Goal: Task Accomplishment & Management: Use online tool/utility

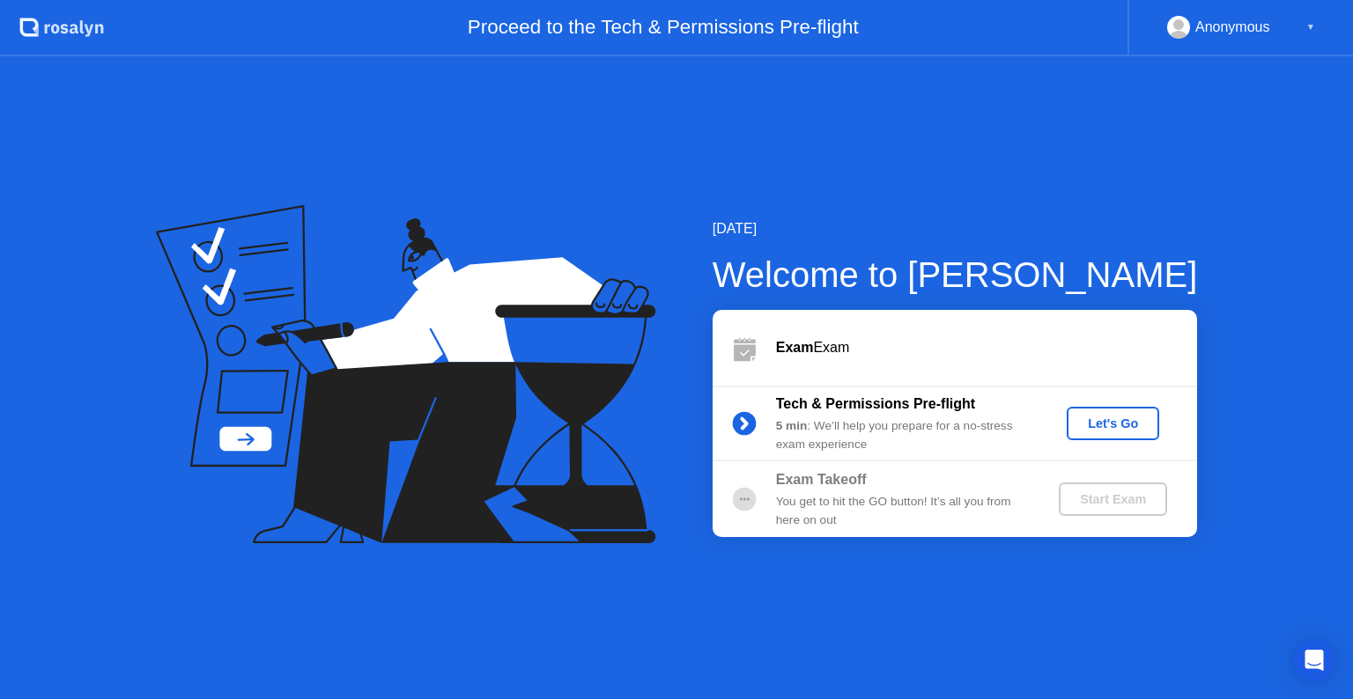
click at [1128, 421] on div "Let's Go" at bounding box center [1113, 424] width 78 height 14
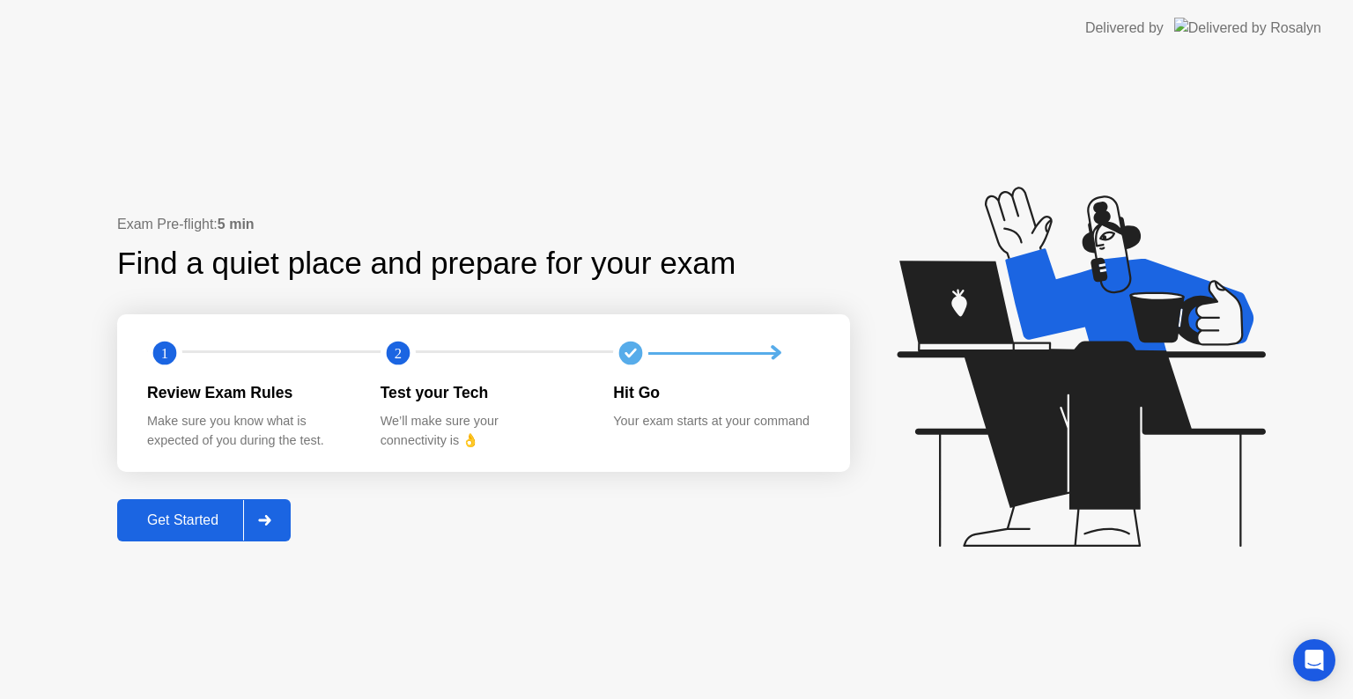
click at [215, 513] on div "Get Started" at bounding box center [182, 521] width 121 height 16
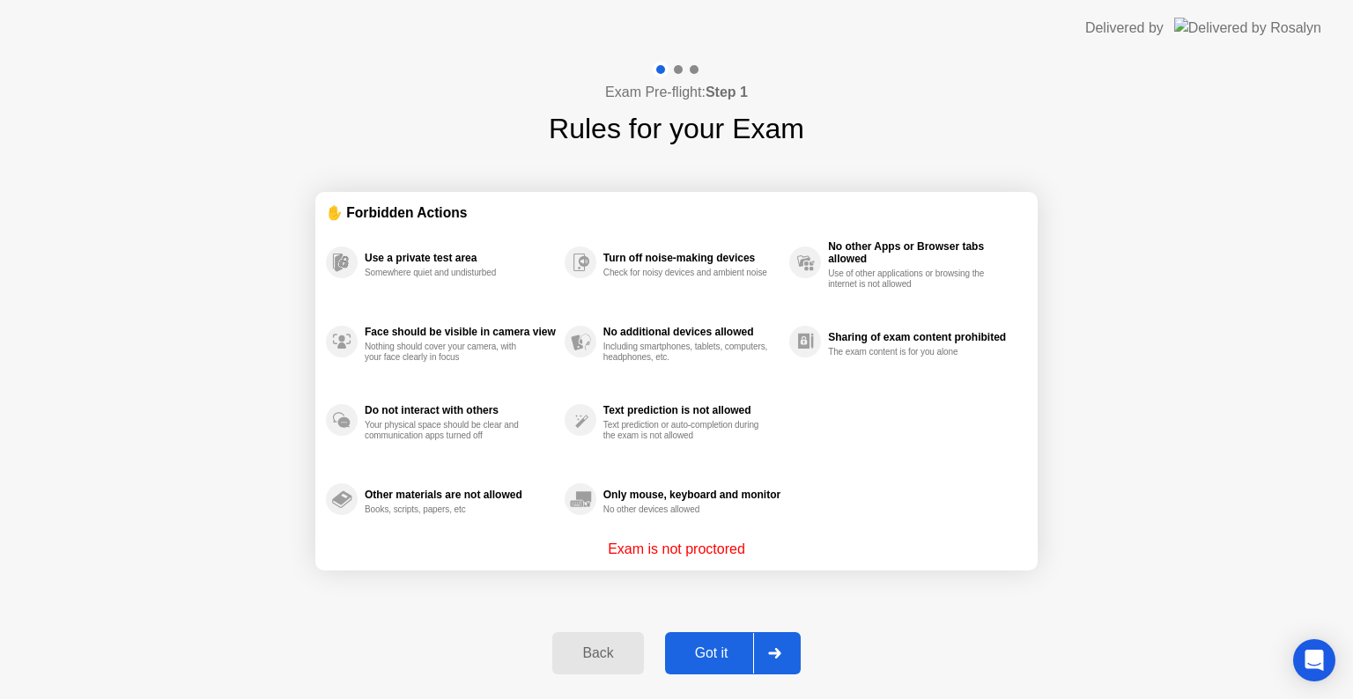
click at [729, 646] on div "Got it" at bounding box center [711, 654] width 83 height 16
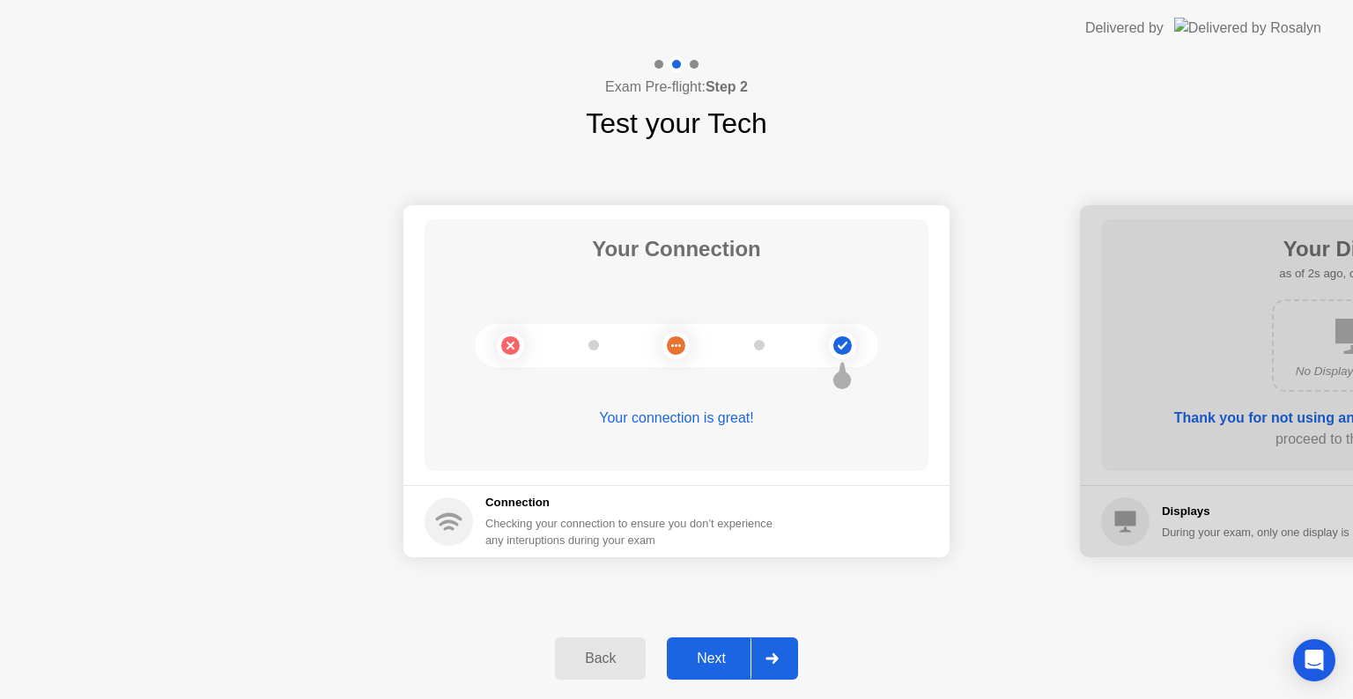
click at [730, 654] on div "Next" at bounding box center [711, 659] width 78 height 16
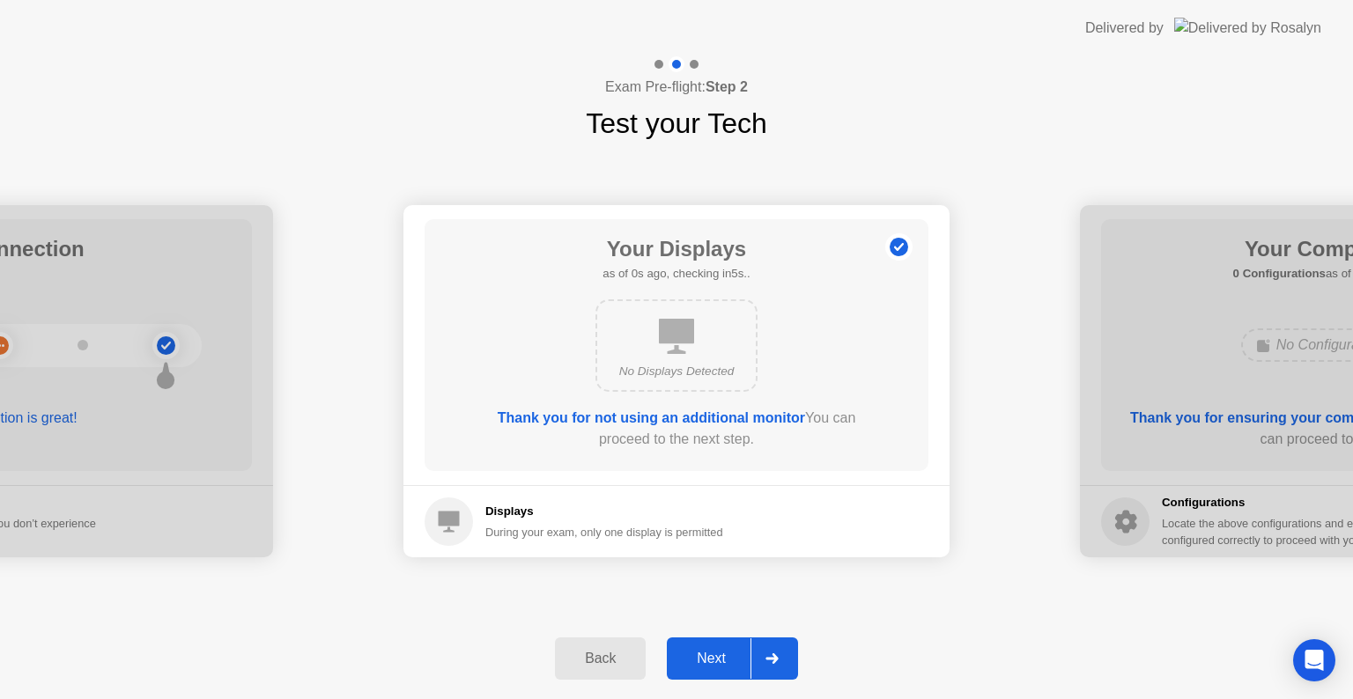
click at [726, 655] on div "Next" at bounding box center [711, 659] width 78 height 16
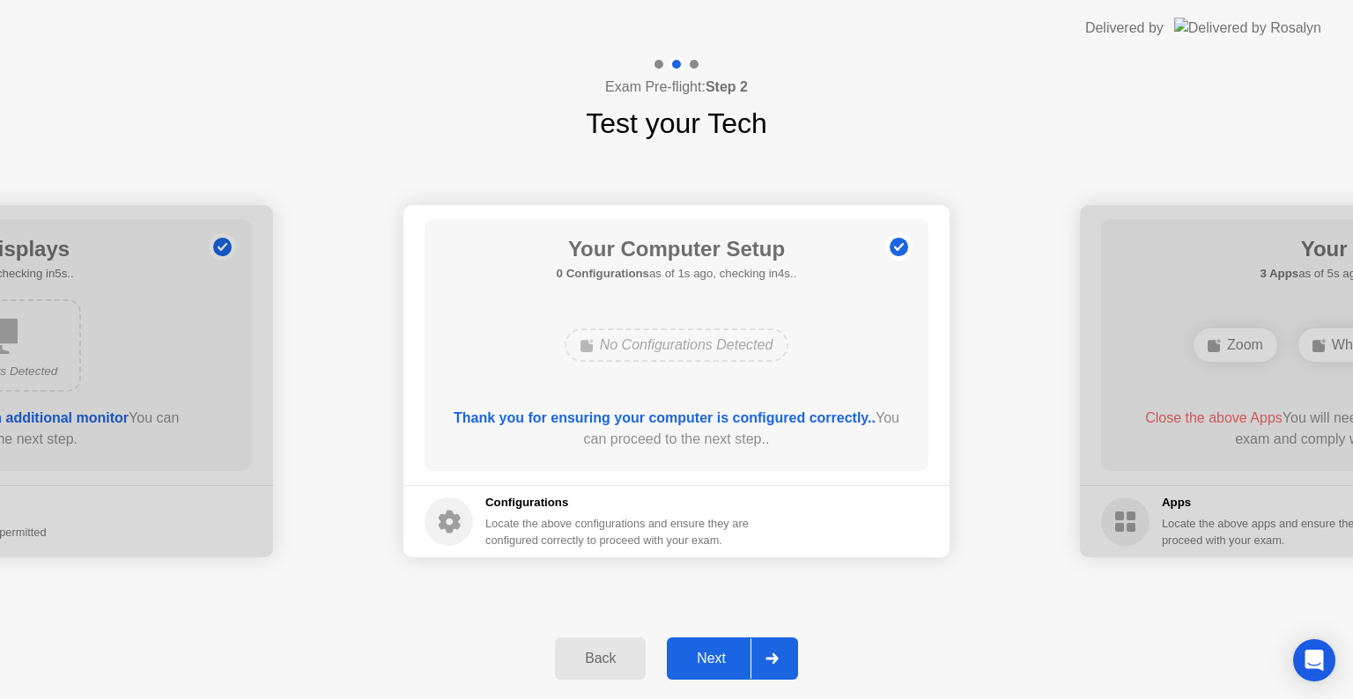
click at [726, 655] on div "Next" at bounding box center [711, 659] width 78 height 16
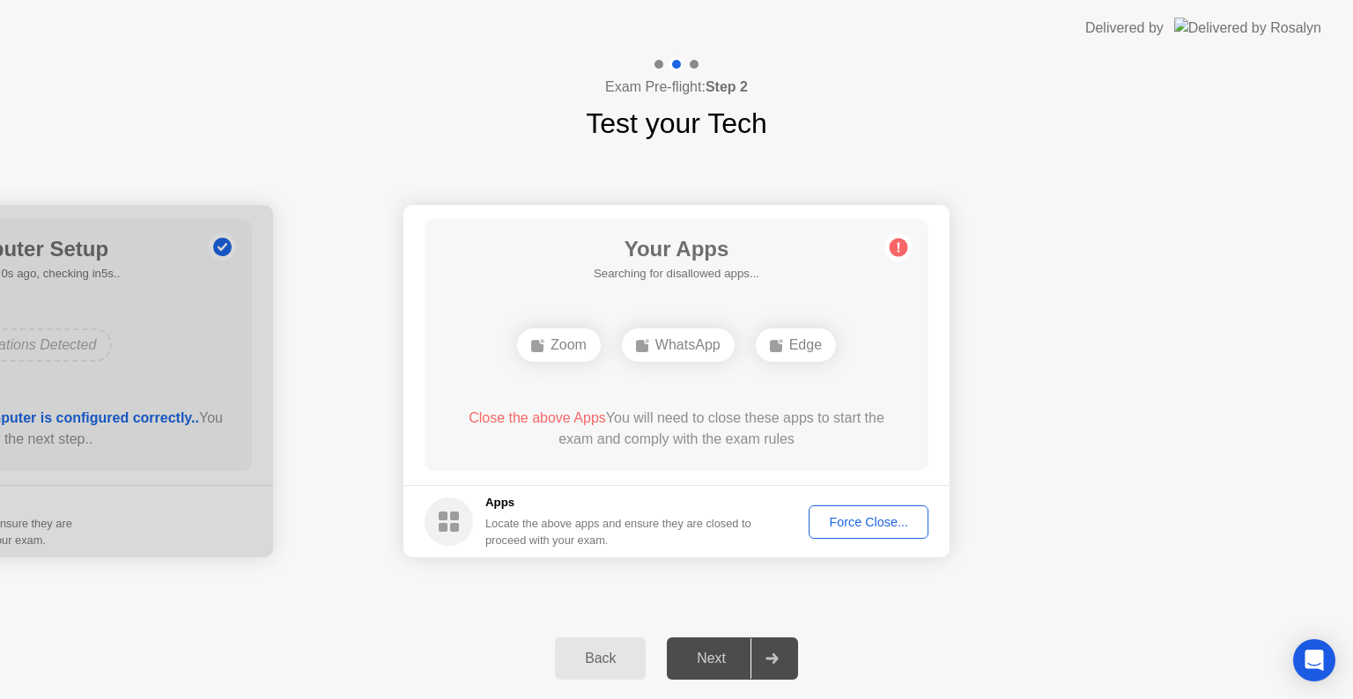
click at [848, 522] on div "Force Close..." at bounding box center [868, 522] width 107 height 14
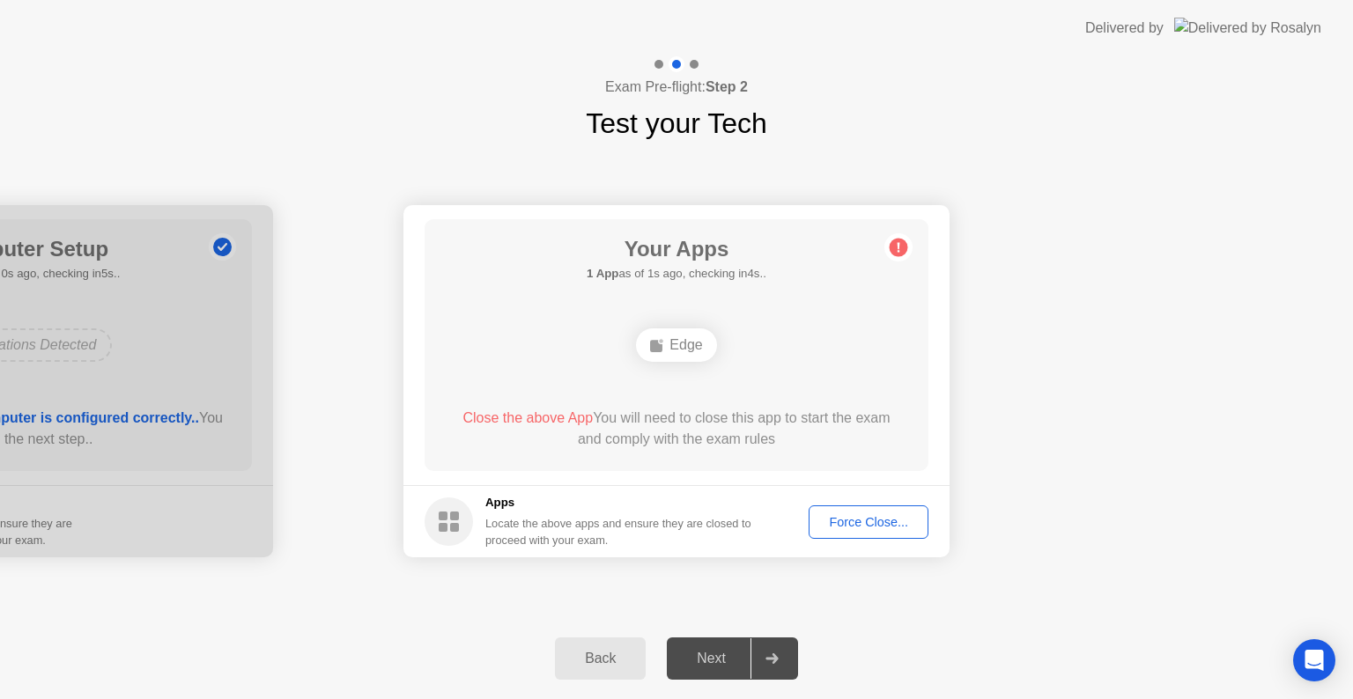
click at [724, 659] on div "Next" at bounding box center [711, 659] width 78 height 16
click at [888, 524] on div "Force Close..." at bounding box center [868, 522] width 107 height 14
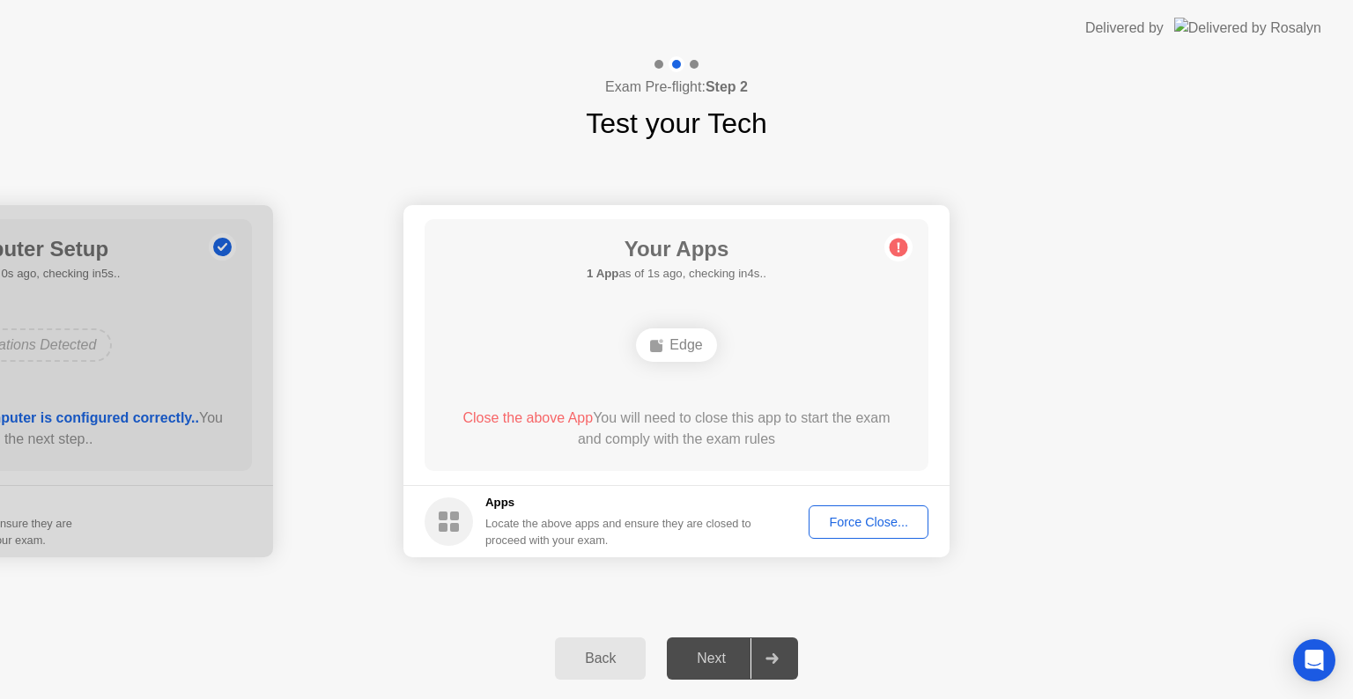
click at [881, 518] on div "Force Close..." at bounding box center [868, 522] width 107 height 14
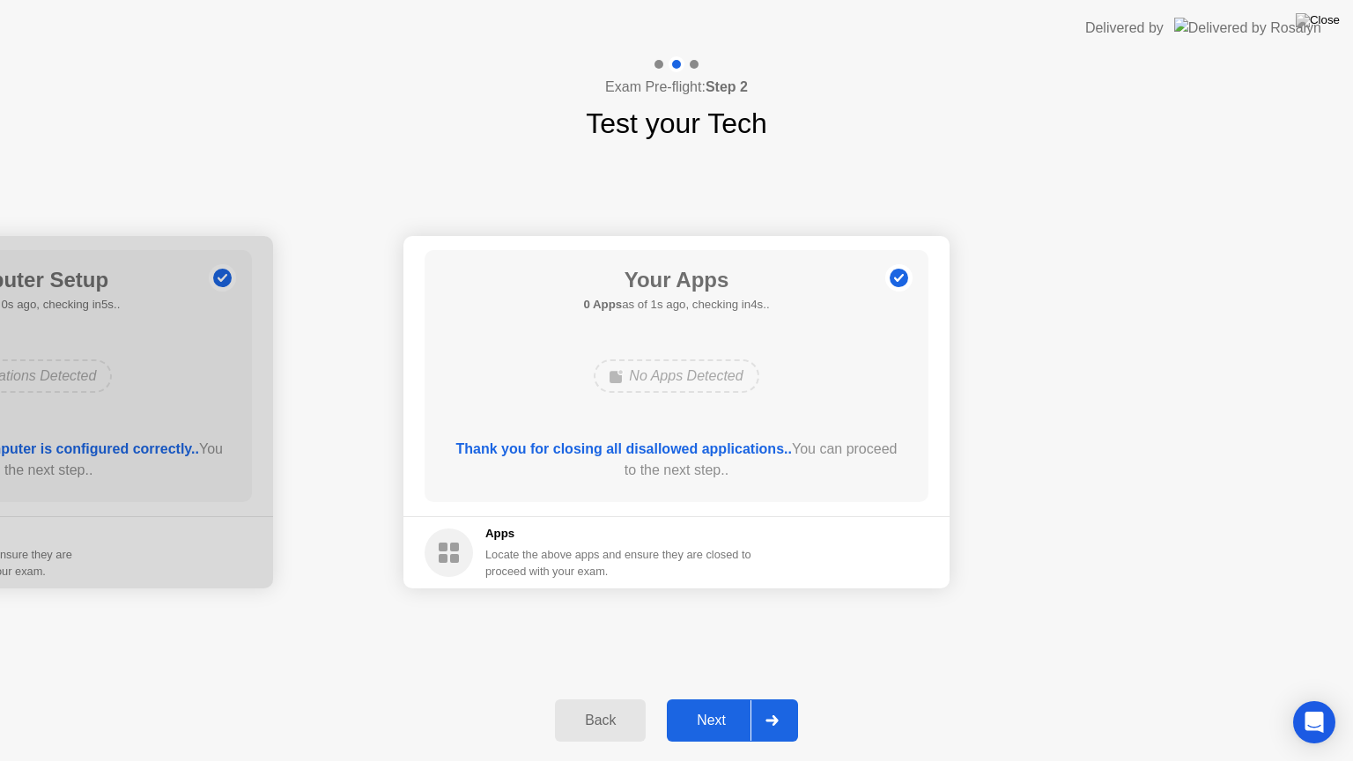
click at [719, 698] on div "Next" at bounding box center [711, 721] width 78 height 16
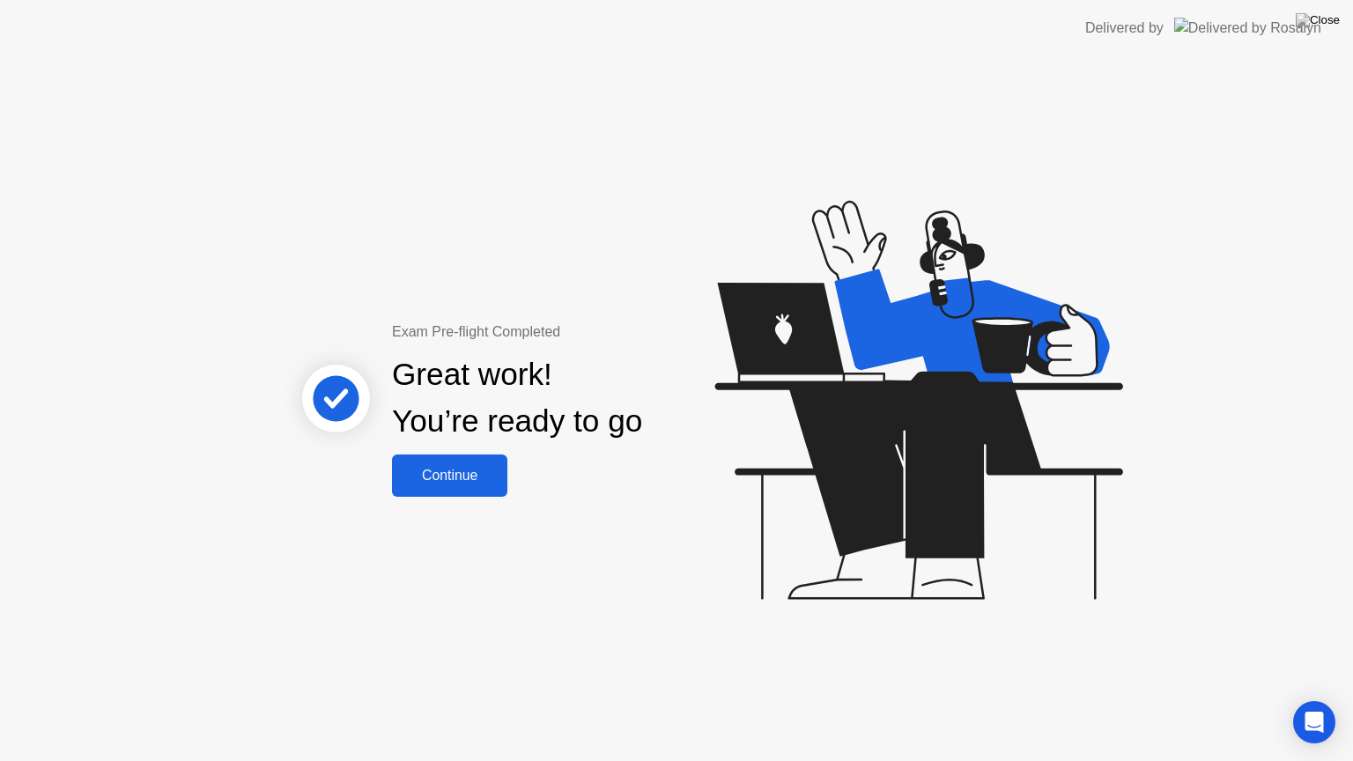
click at [483, 476] on div "Continue" at bounding box center [449, 476] width 105 height 16
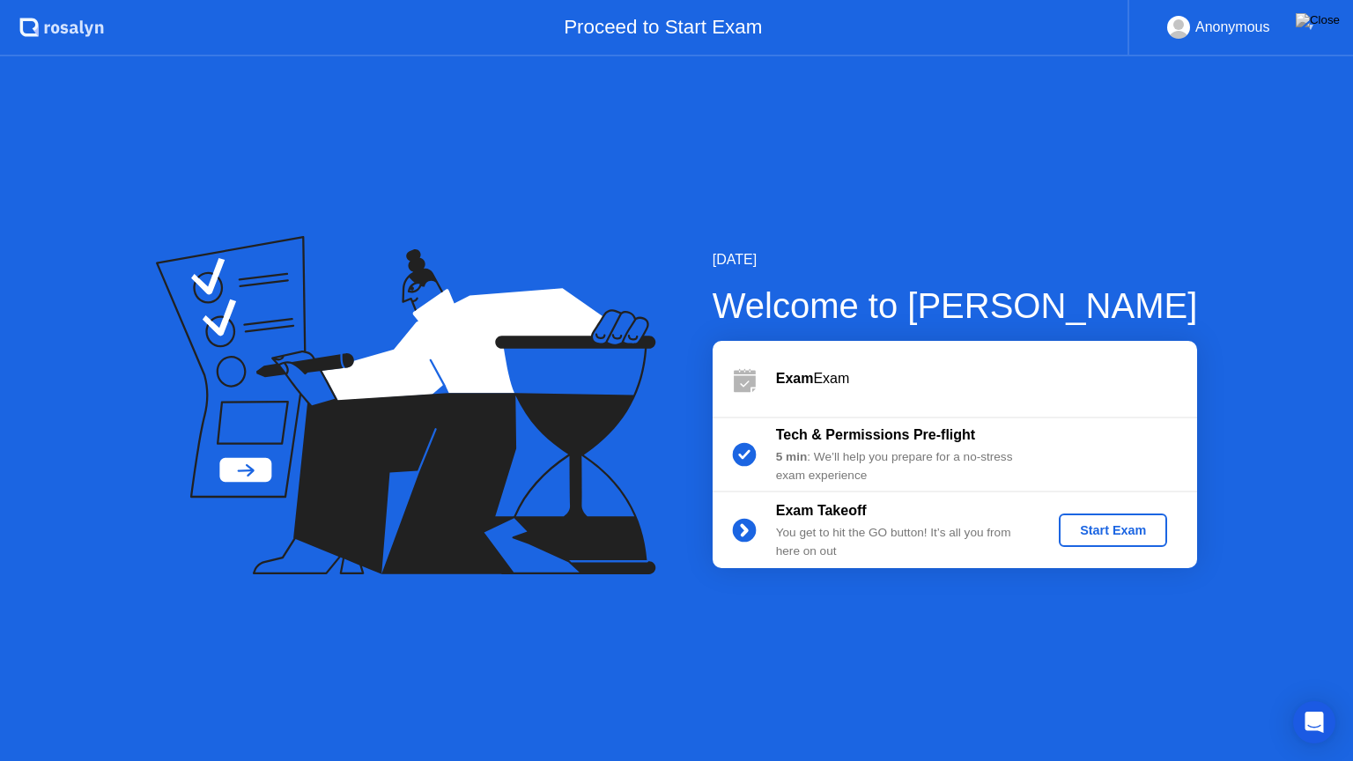
click at [1144, 537] on div "Start Exam" at bounding box center [1113, 530] width 94 height 14
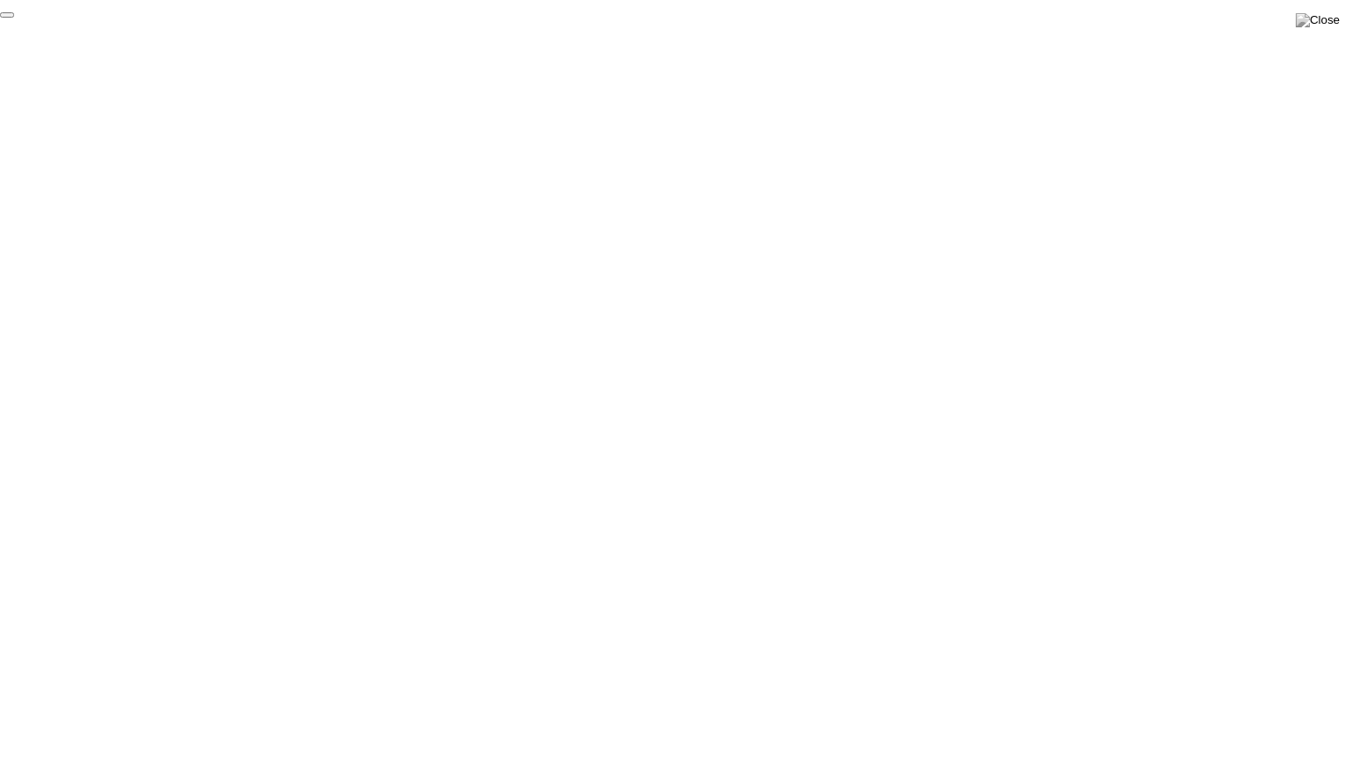
click div "End Proctoring Session"
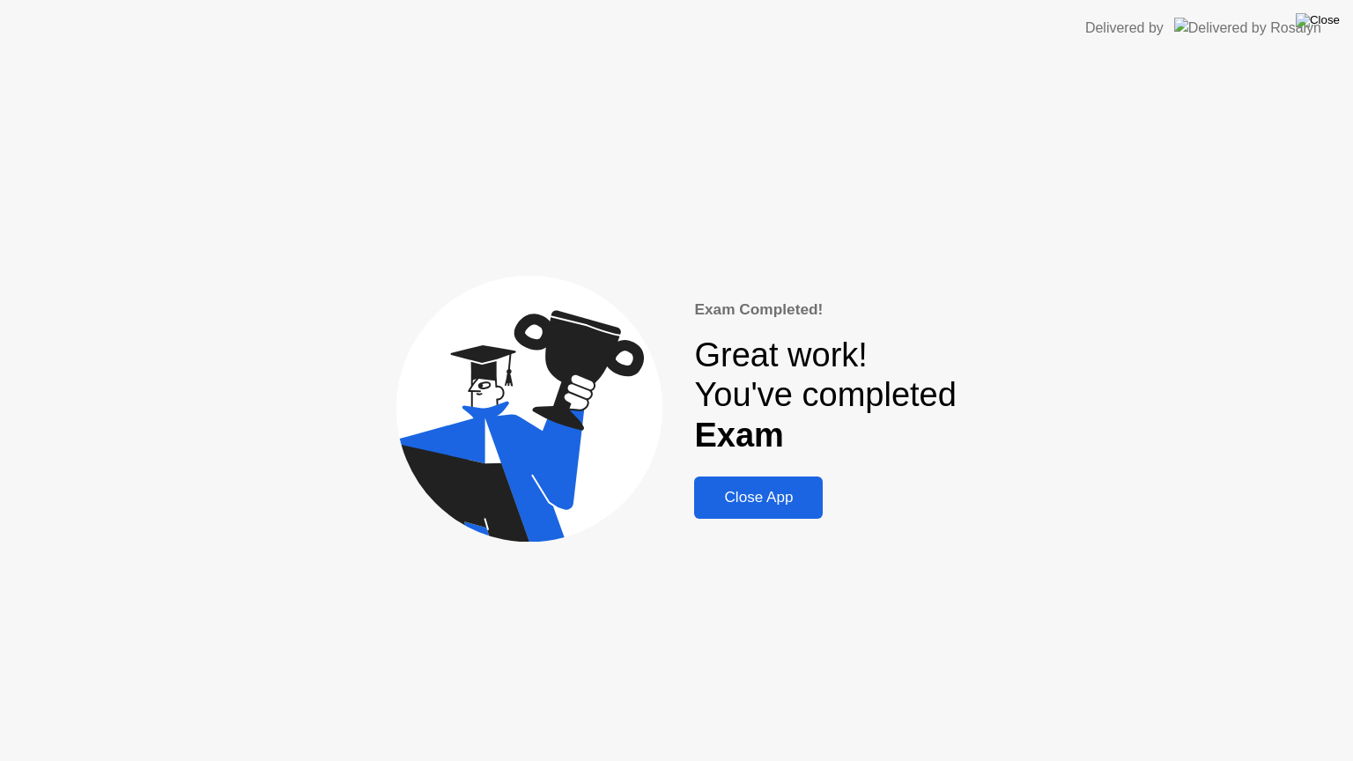
click at [1336, 18] on img at bounding box center [1318, 20] width 44 height 14
